Goal: Transaction & Acquisition: Purchase product/service

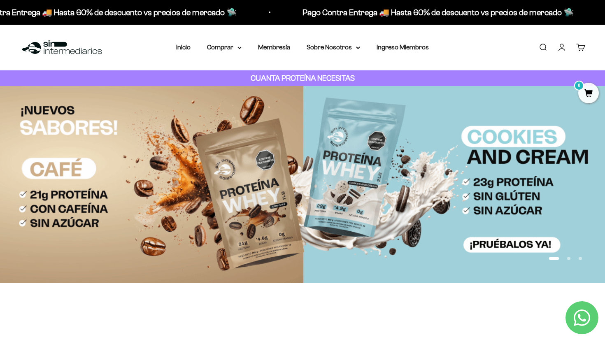
click at [558, 43] on link "Iniciar sesión" at bounding box center [561, 47] width 9 height 9
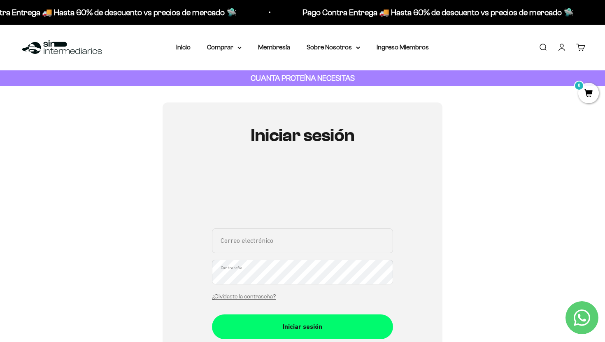
click at [309, 240] on input "Correo electrónico" at bounding box center [302, 240] width 181 height 25
type input "[EMAIL_ADDRESS][DOMAIN_NAME]"
click at [212, 314] on button "Iniciar sesión" at bounding box center [302, 326] width 181 height 25
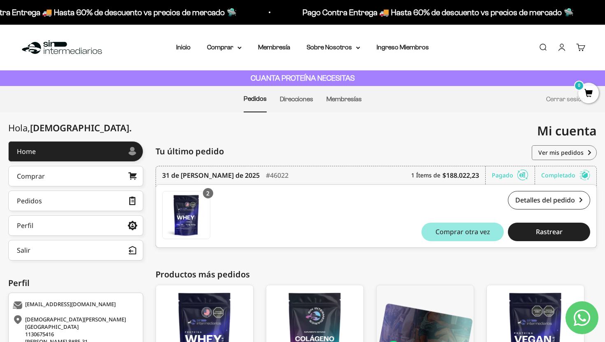
click at [472, 230] on span "Comprar otra vez" at bounding box center [462, 231] width 55 height 7
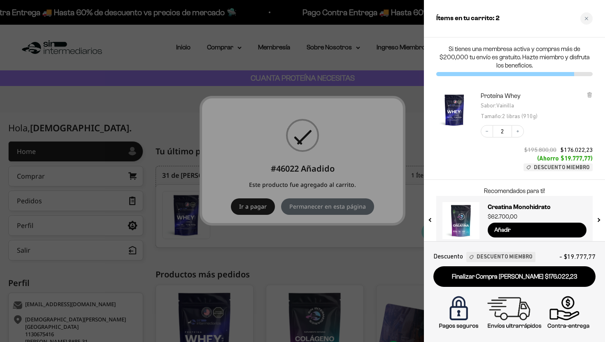
click at [242, 212] on div at bounding box center [302, 171] width 605 height 342
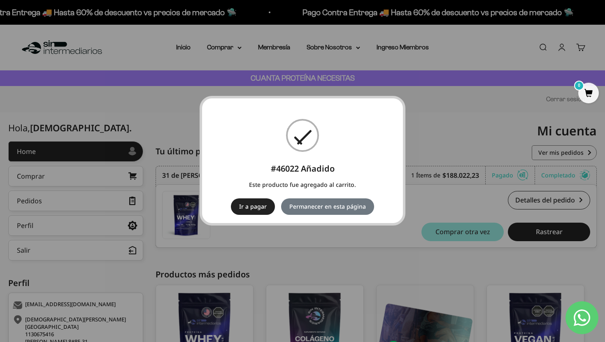
click at [258, 207] on button "Ir a pagar" at bounding box center [253, 206] width 44 height 16
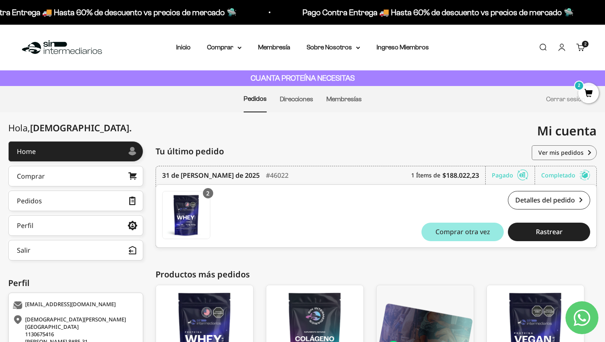
click at [468, 234] on span "Comprar otra vez" at bounding box center [462, 231] width 55 height 7
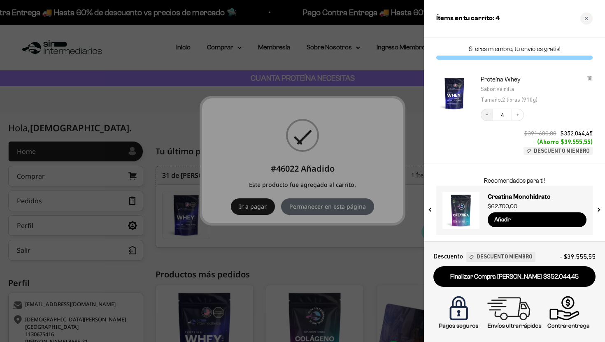
click at [490, 117] on button "Decrease quantity" at bounding box center [487, 115] width 12 height 12
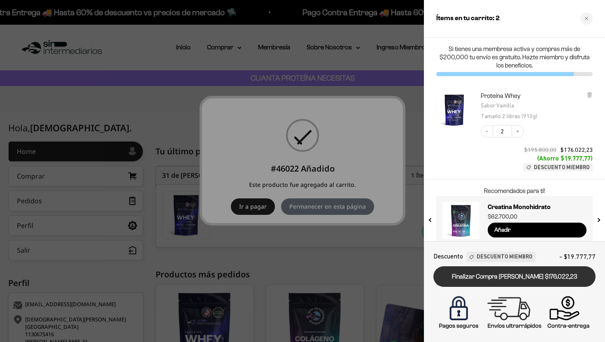
click at [525, 279] on link "Finalizar Compra Segura $176.022,23" at bounding box center [514, 276] width 162 height 21
